Goal: Find specific page/section: Find specific page/section

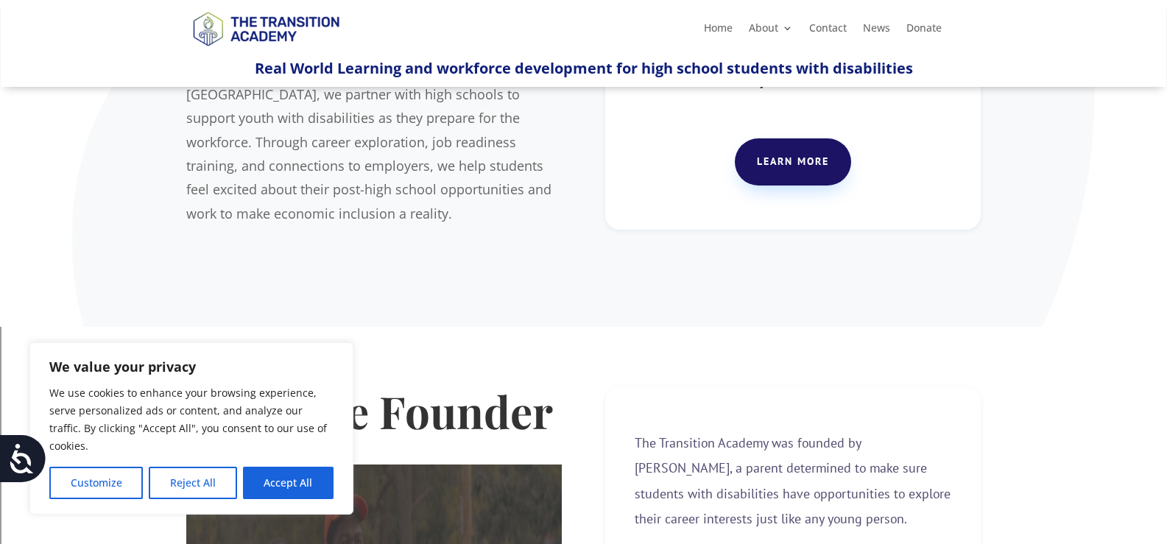
scroll to position [221, 0]
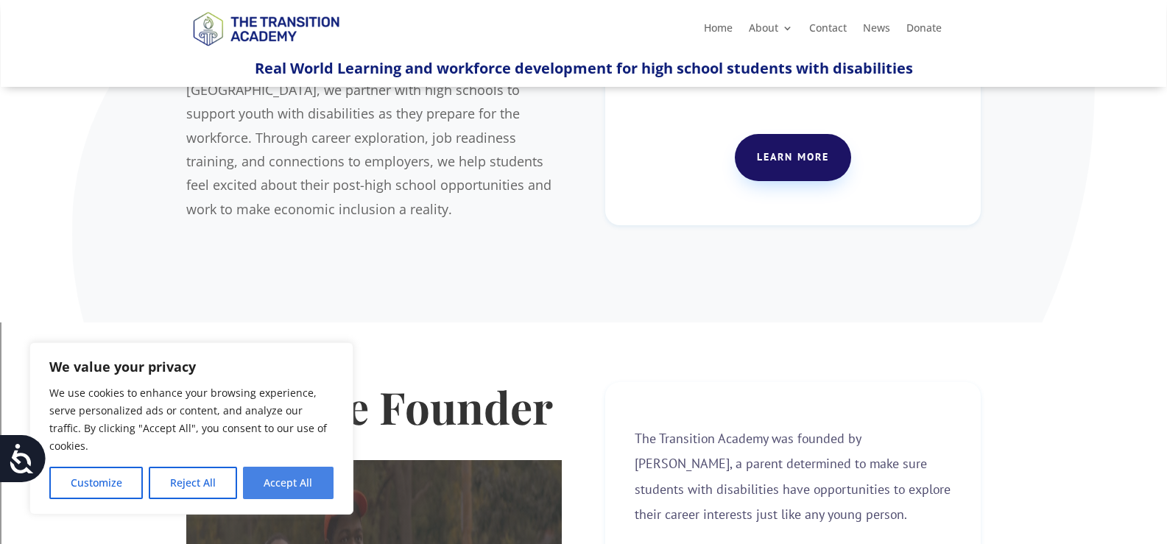
click at [327, 483] on button "Accept All" at bounding box center [288, 483] width 91 height 32
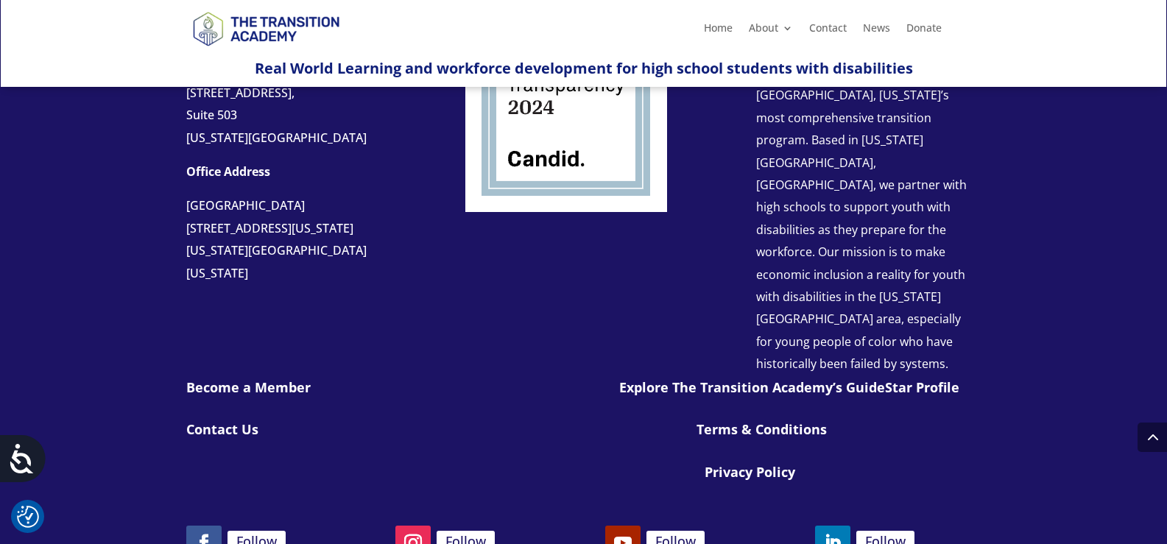
scroll to position [1743, 0]
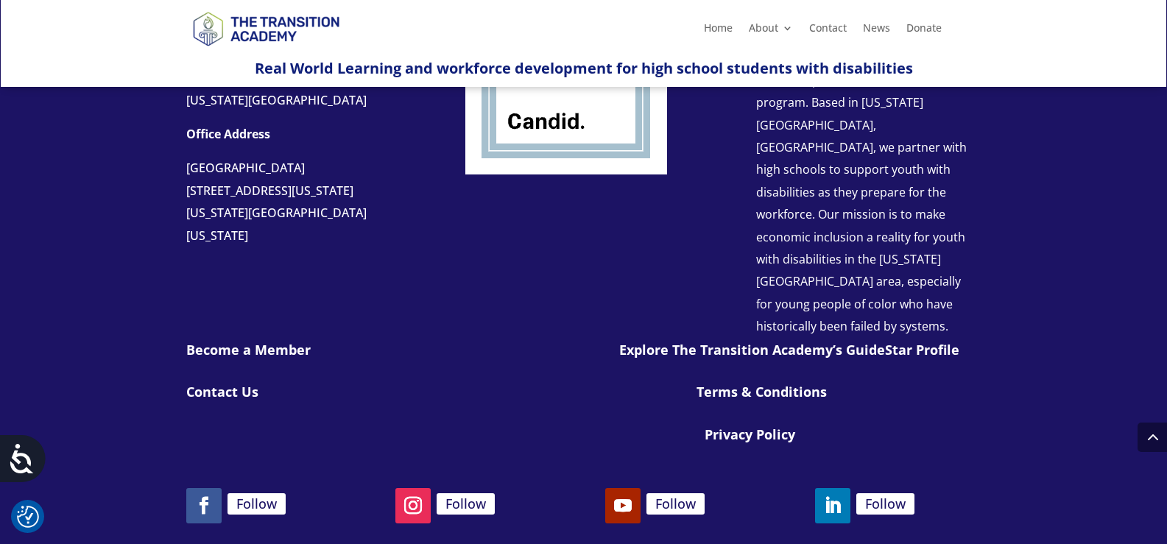
click at [265, 341] on link "Become a Member" at bounding box center [248, 350] width 124 height 18
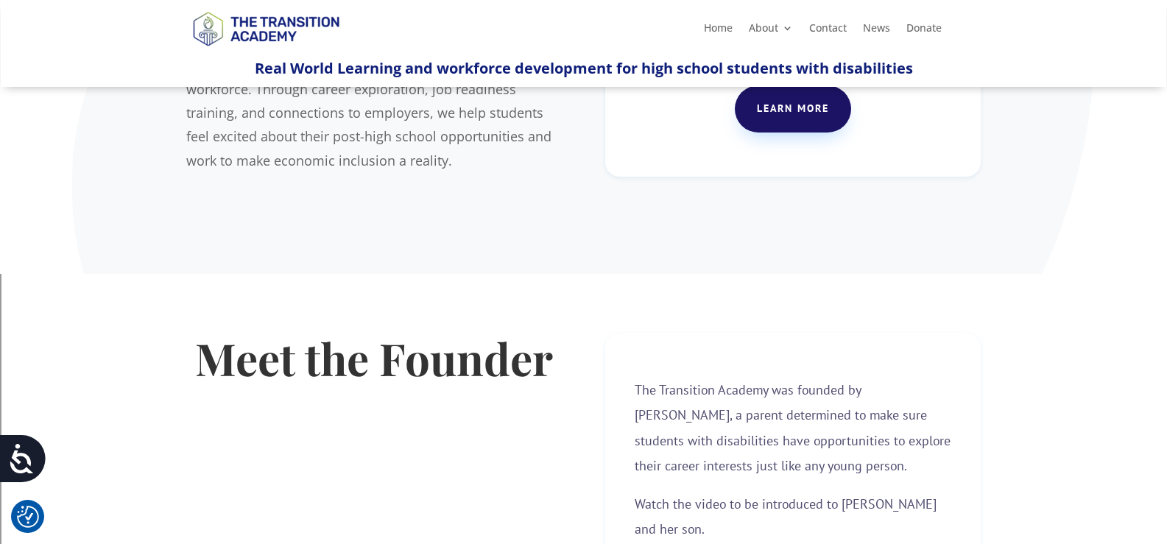
scroll to position [0, 0]
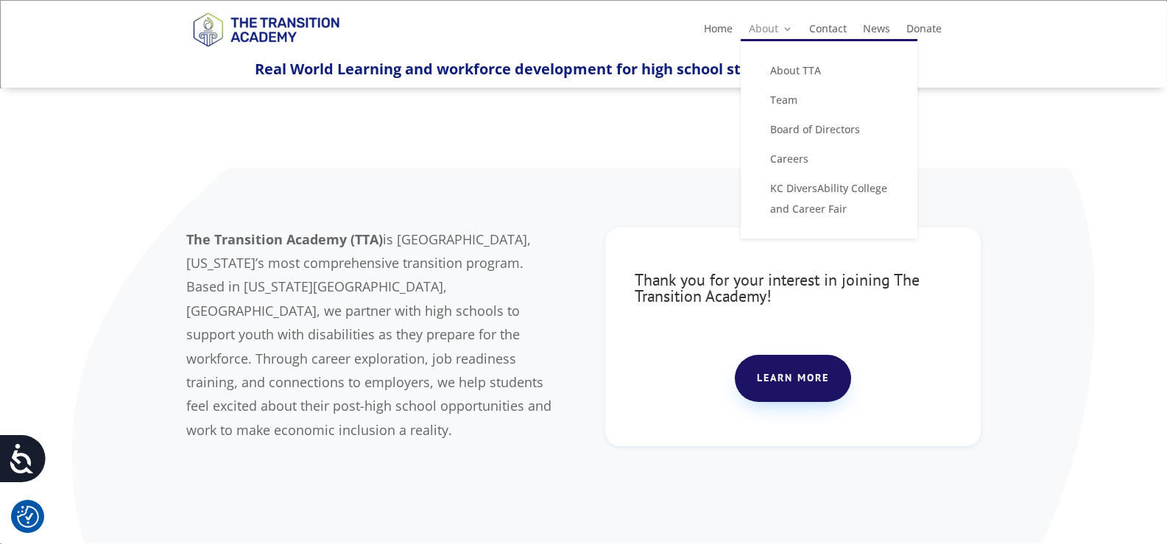
click at [776, 29] on link "About" at bounding box center [771, 32] width 44 height 16
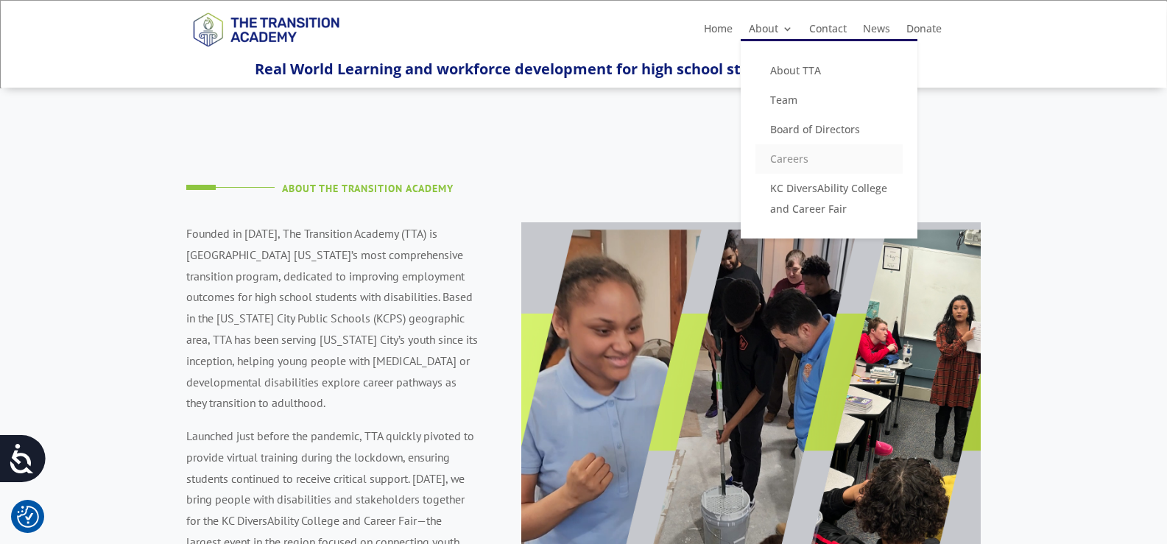
click at [786, 158] on link "Careers" at bounding box center [829, 158] width 147 height 29
